Goal: Information Seeking & Learning: Understand process/instructions

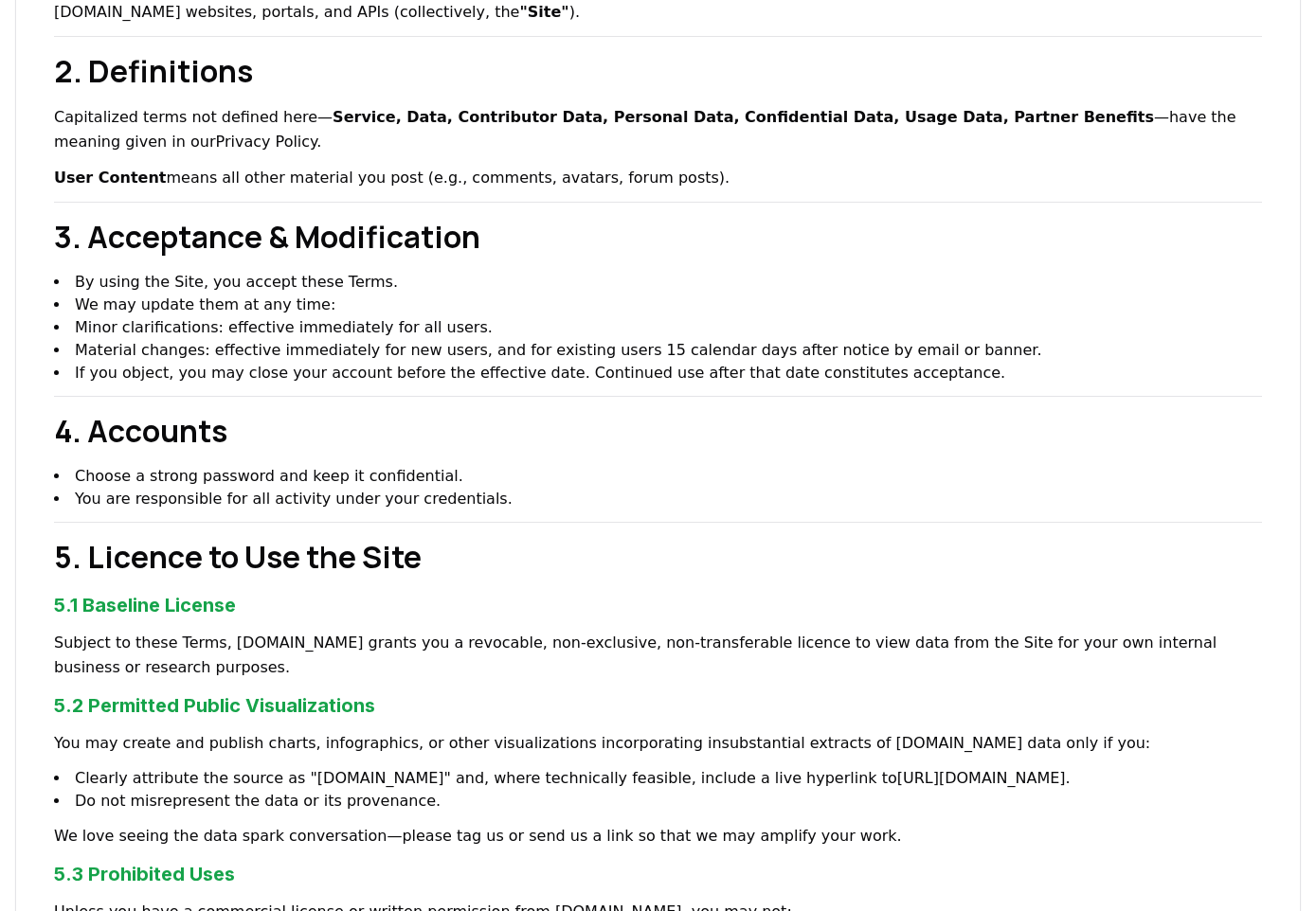
scroll to position [463, 0]
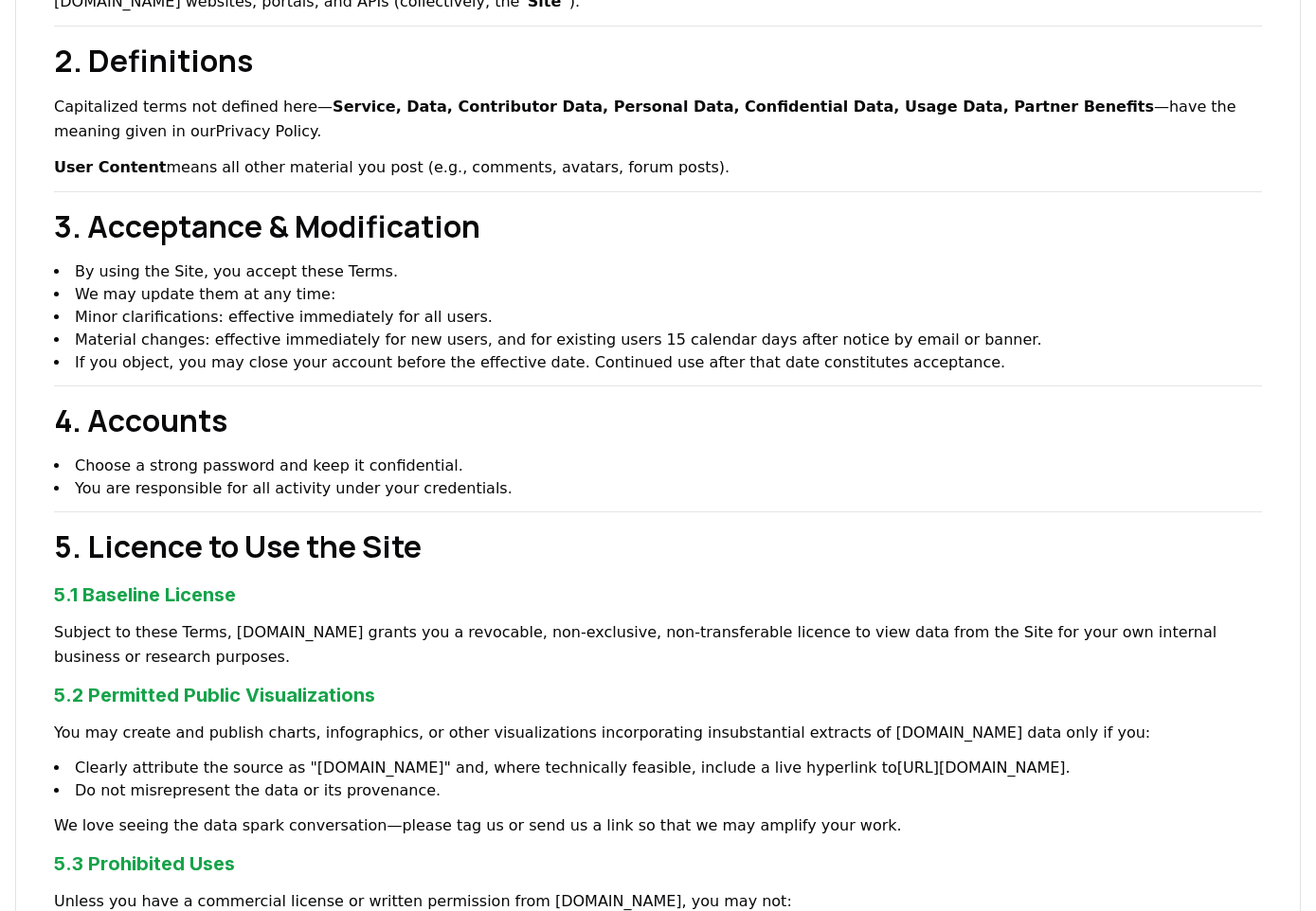
click at [676, 352] on li "If you object, you may close your account before the effective date. Continued …" at bounding box center [658, 362] width 1208 height 23
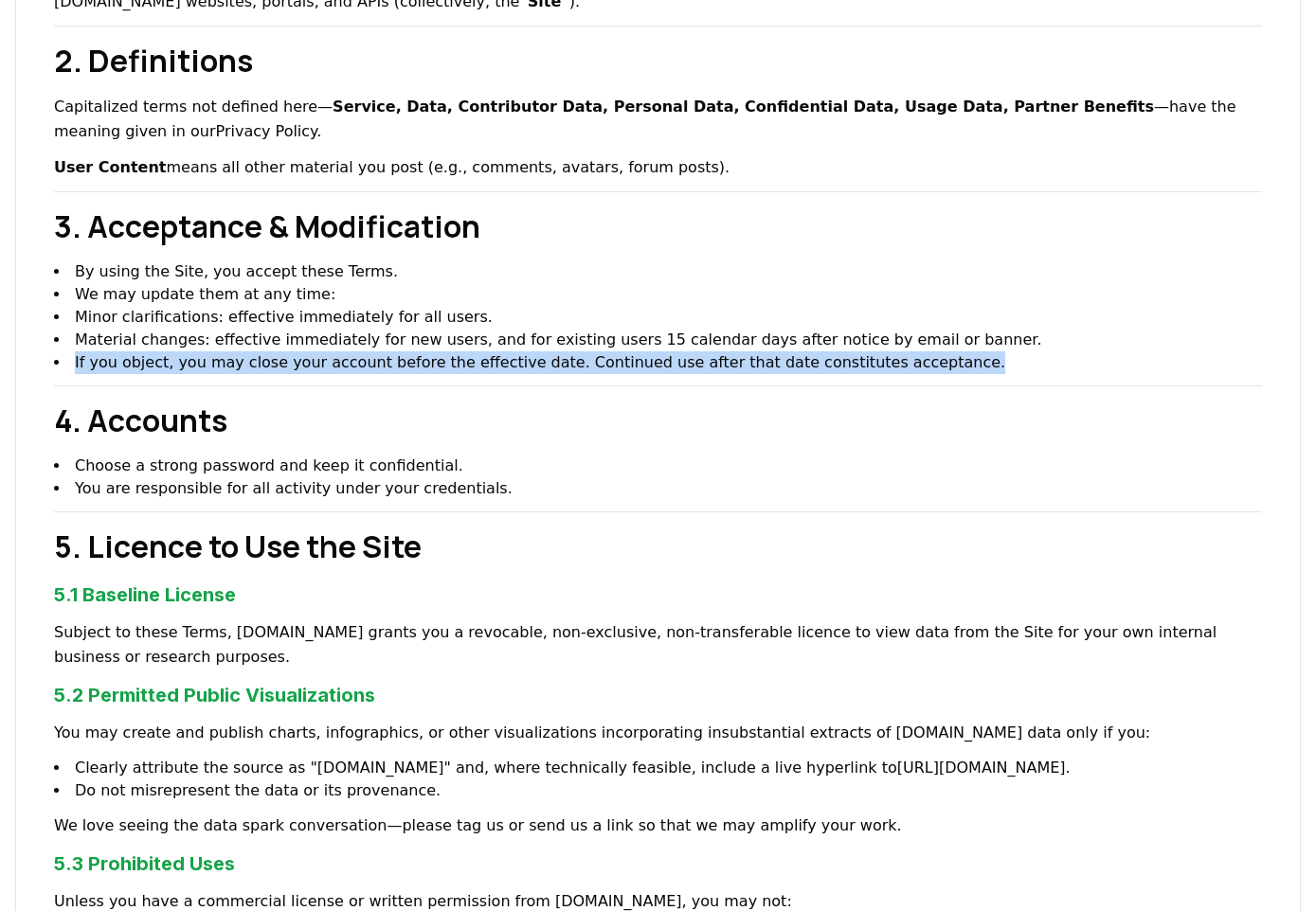
click at [676, 352] on li "If you object, you may close your account before the effective date. Continued …" at bounding box center [658, 362] width 1208 height 23
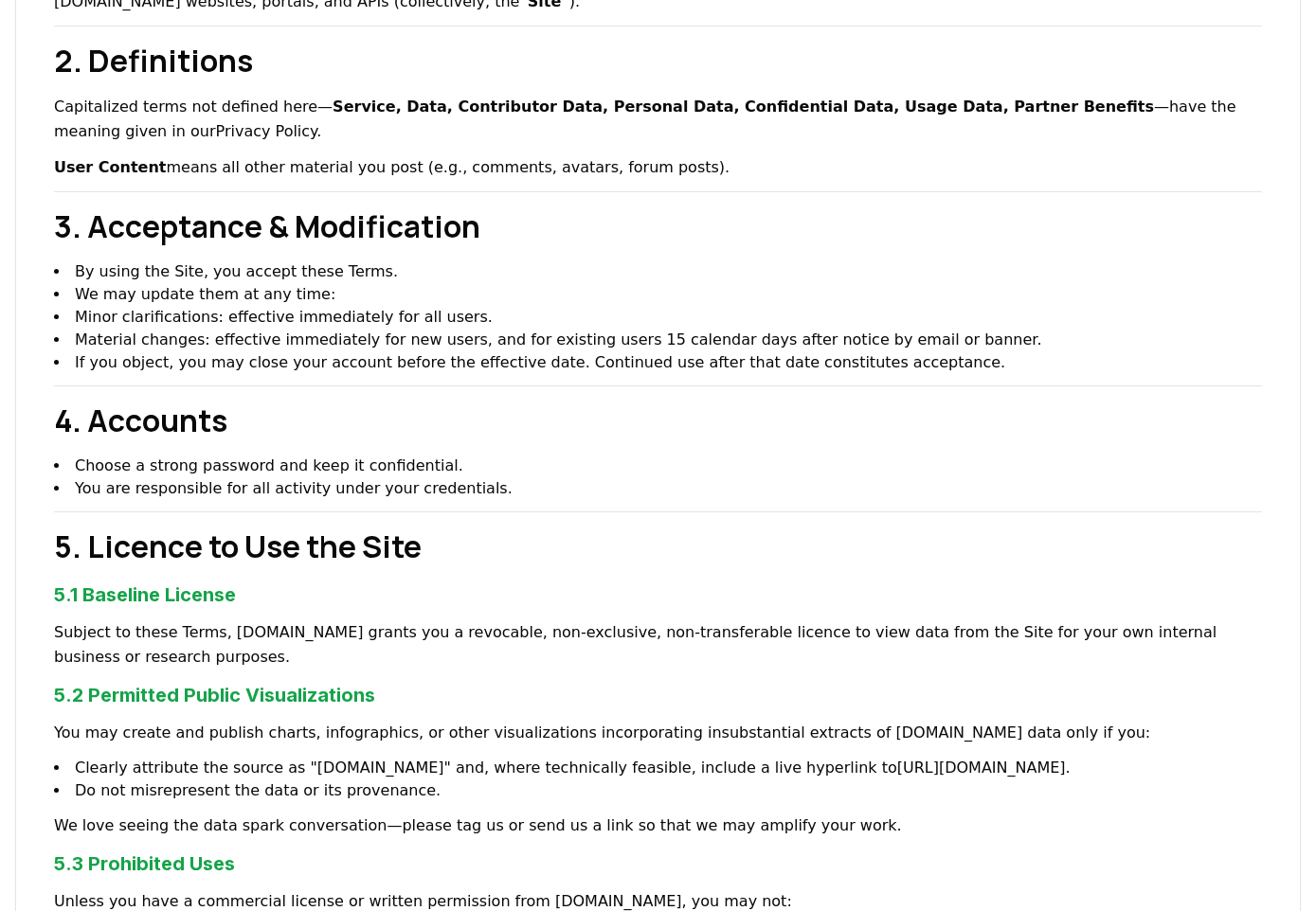
click at [538, 292] on li "We may update them at any time: Minor clarifications: effective immediately for…" at bounding box center [658, 317] width 1208 height 68
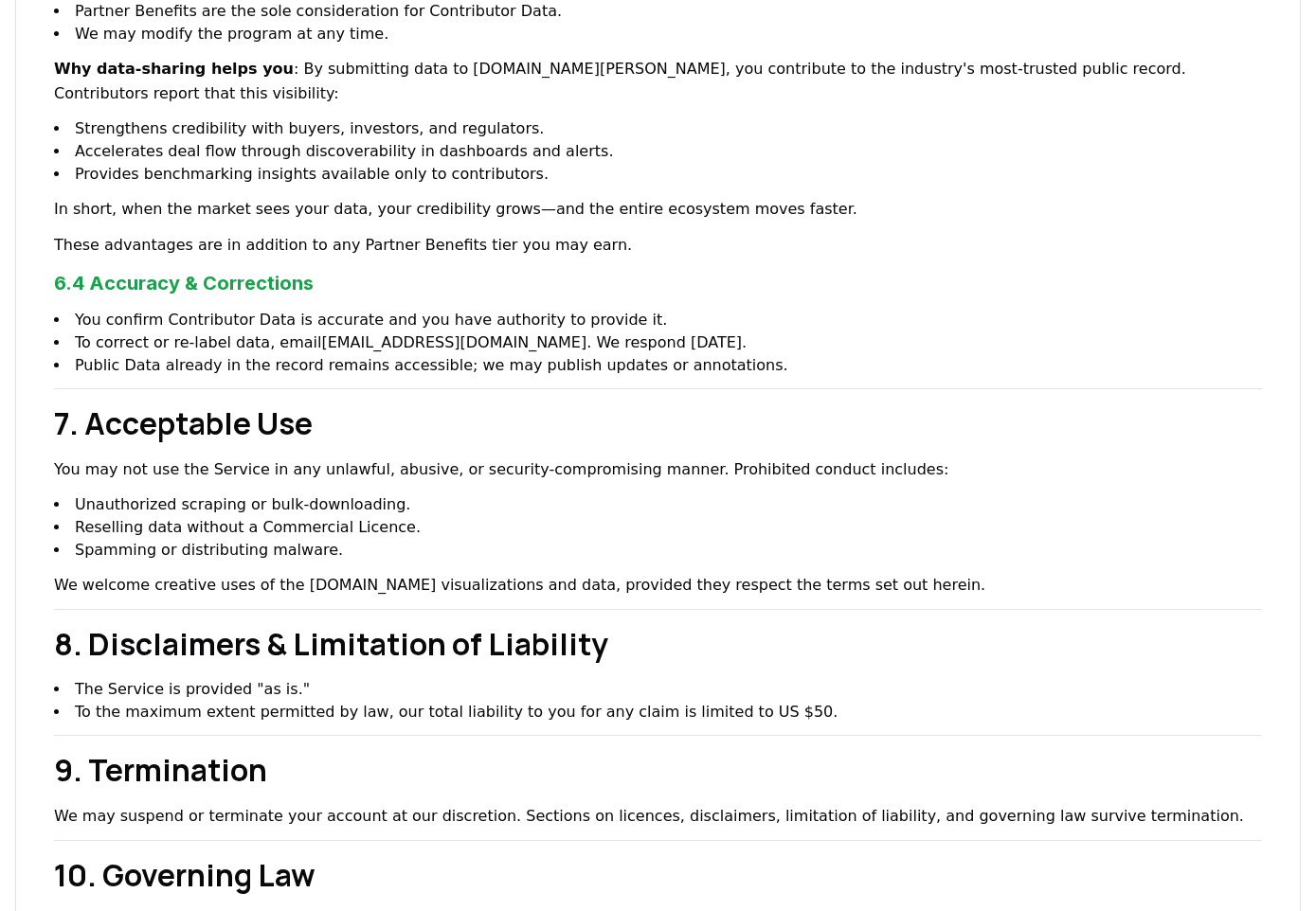
scroll to position [2062, 0]
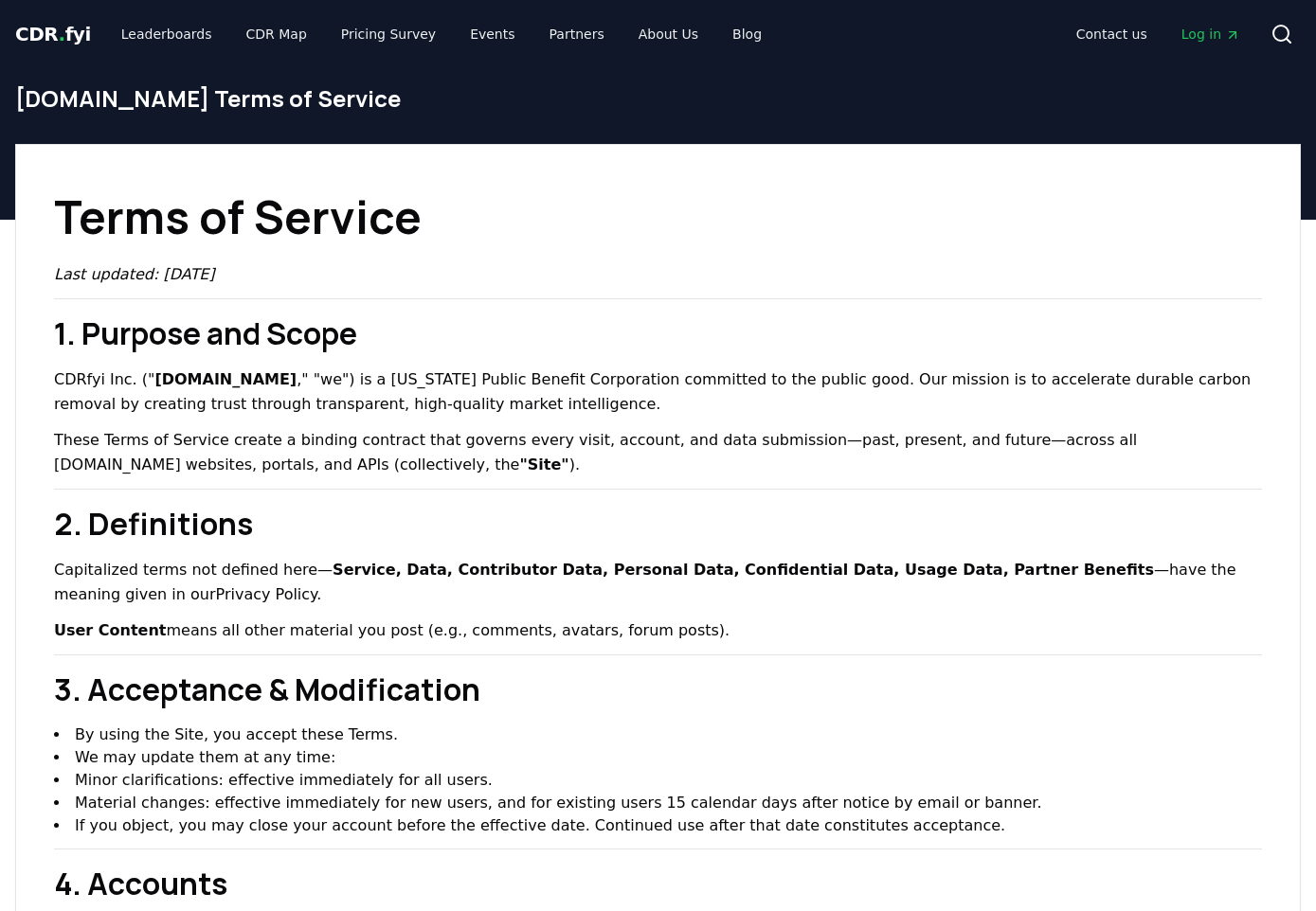
scroll to position [2062, 0]
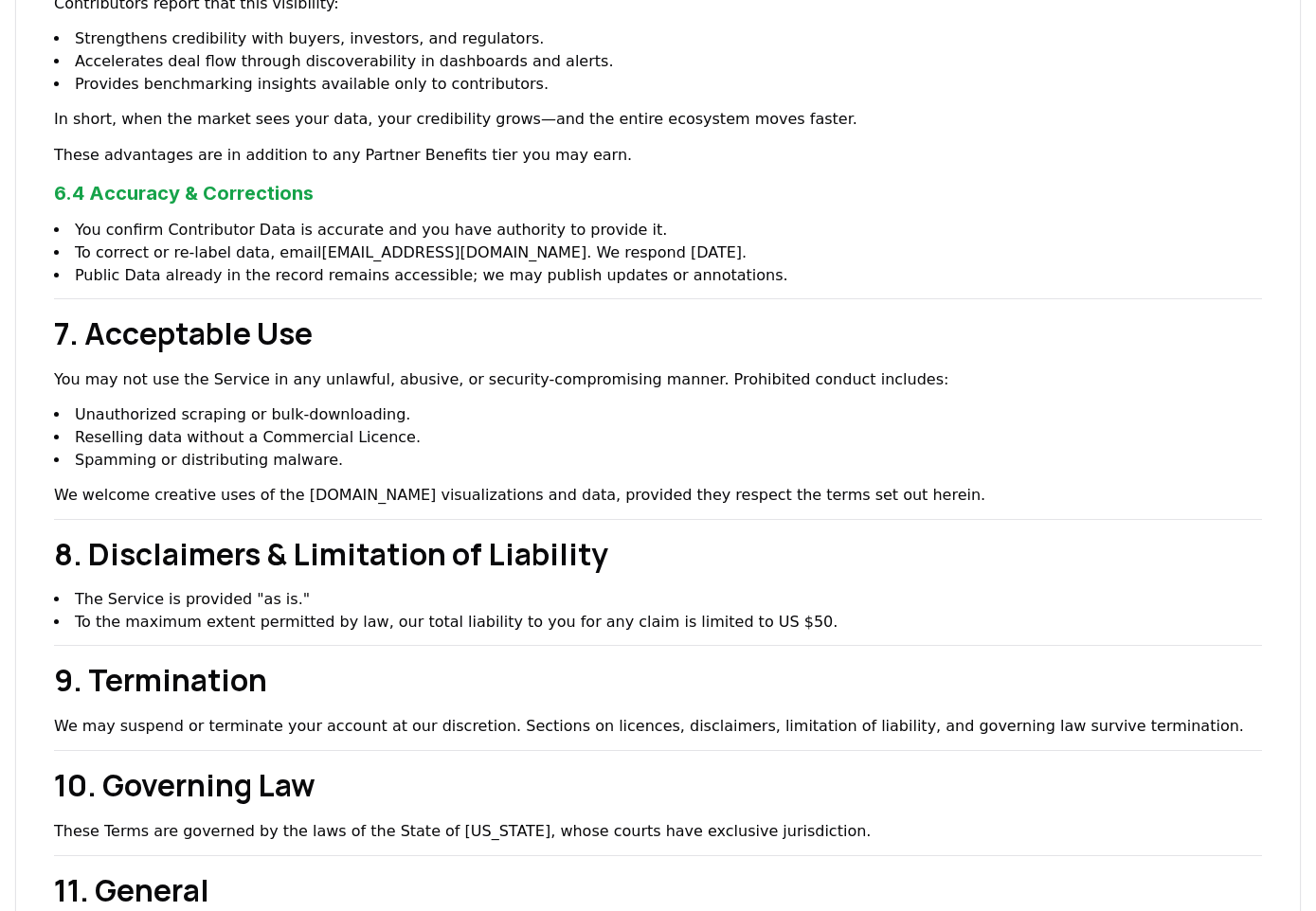
click at [319, 531] on h2 "8. Disclaimers & Limitation of Liability" at bounding box center [658, 554] width 1208 height 46
click at [686, 714] on p "We may suspend or terminate your account at our discretion. Sections on licence…" at bounding box center [658, 727] width 1208 height 25
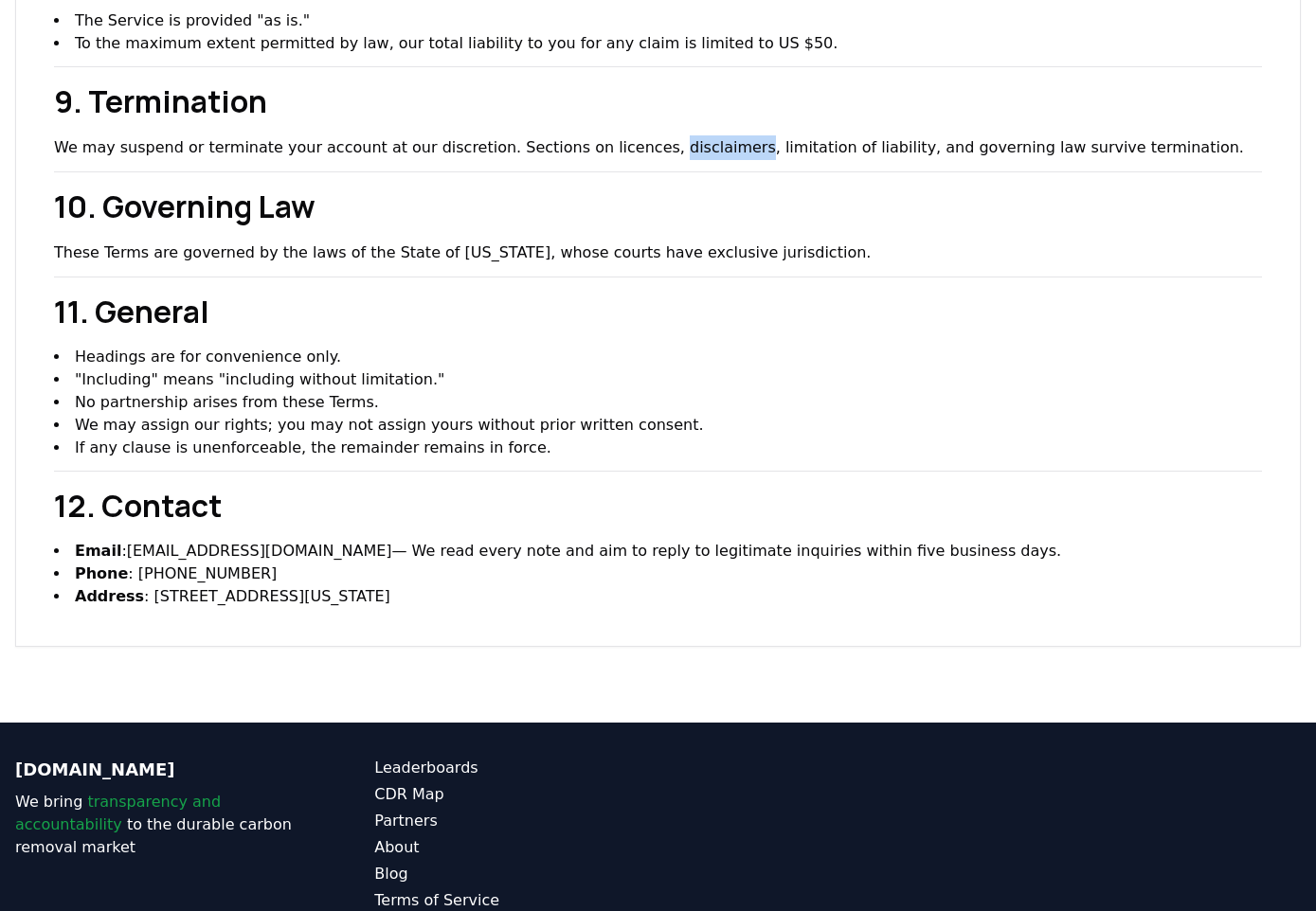
scroll to position [2704, 0]
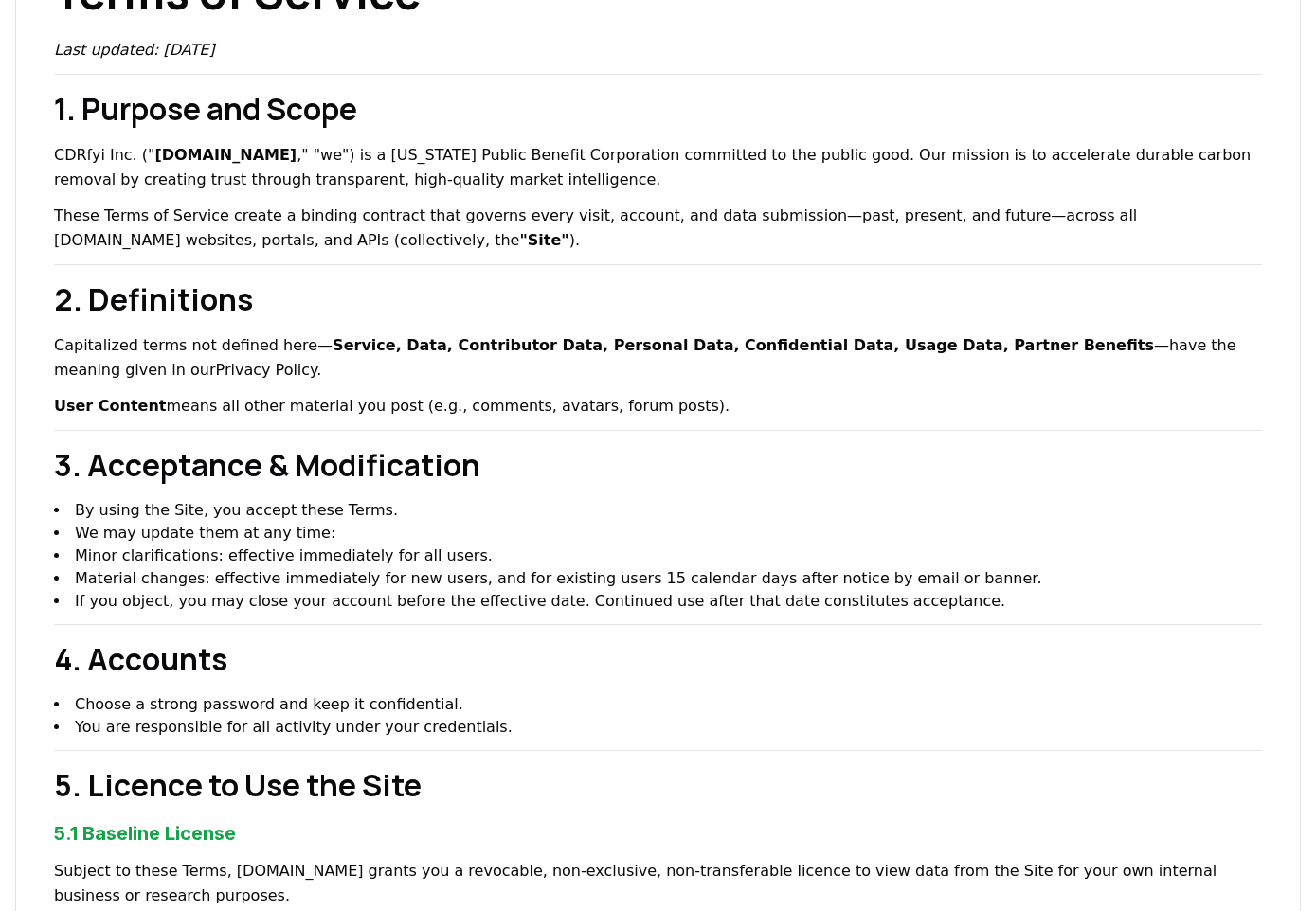
scroll to position [2110, 0]
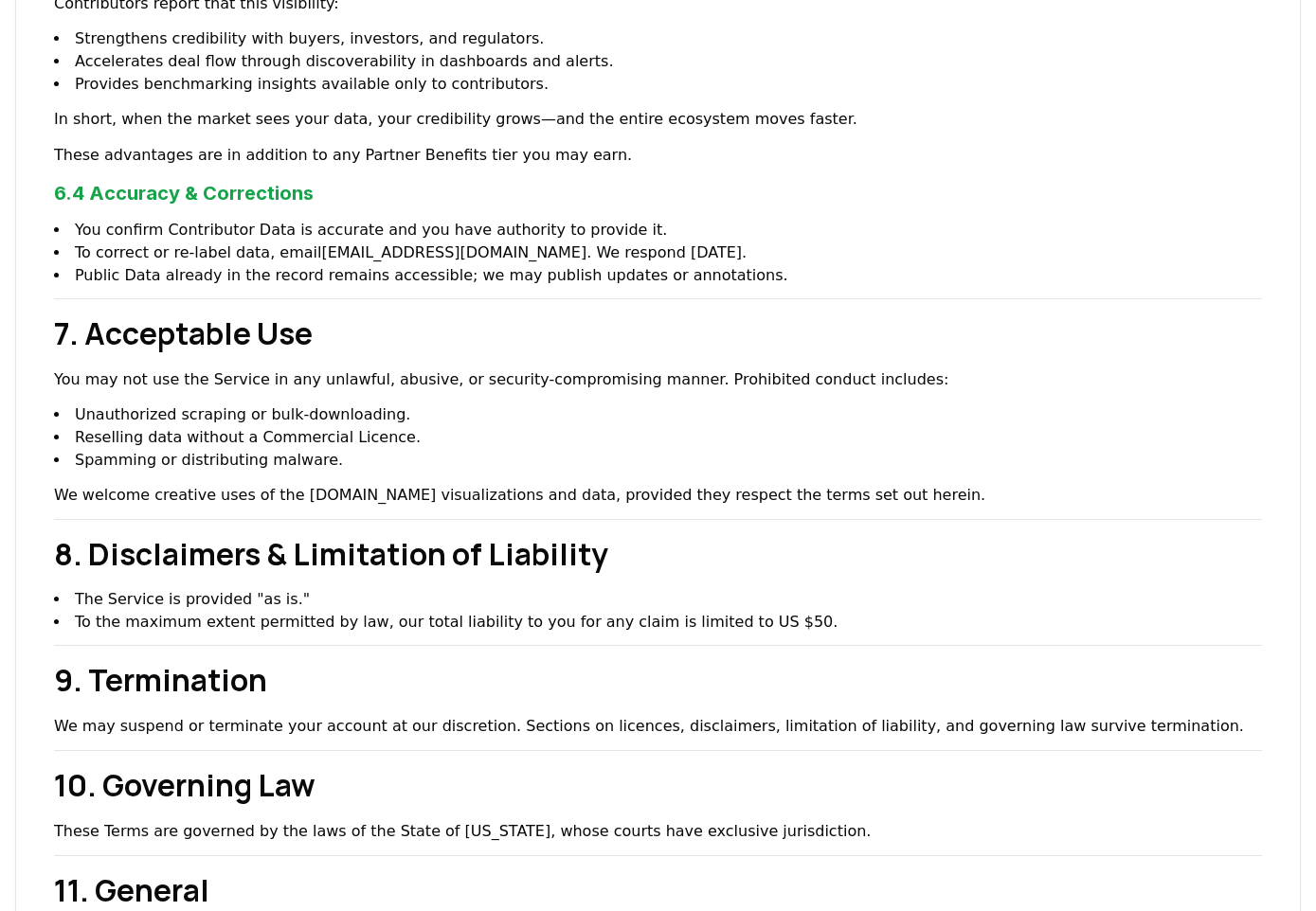
click at [62, 531] on h2 "8. Disclaimers & Limitation of Liability" at bounding box center [658, 554] width 1208 height 46
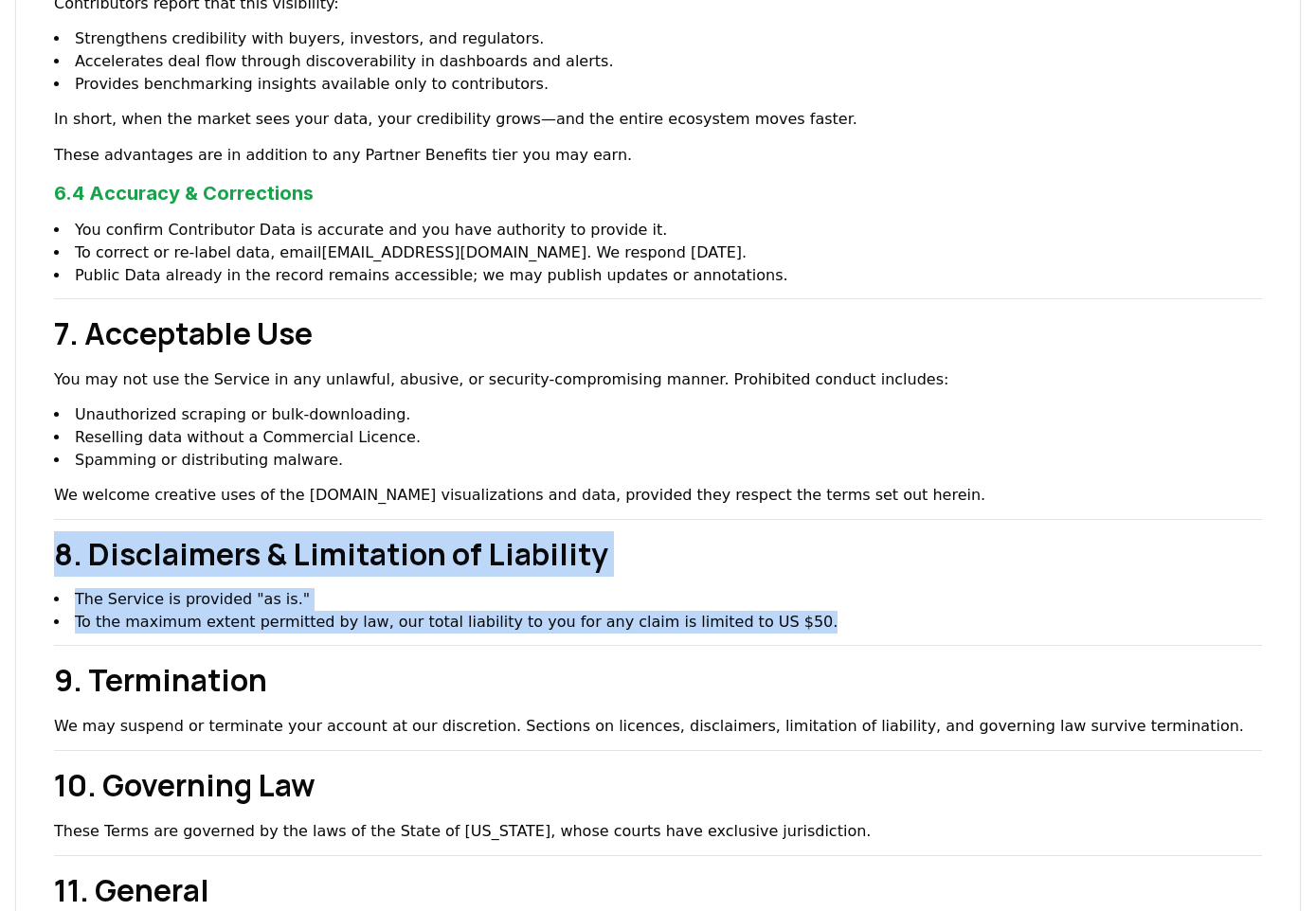
drag, startPoint x: 62, startPoint y: 454, endPoint x: 766, endPoint y: 516, distance: 706.7
copy div "8. Disclaimers & Limitation of Liability The Service is provided "as is." To th…"
